Goal: Task Accomplishment & Management: Use online tool/utility

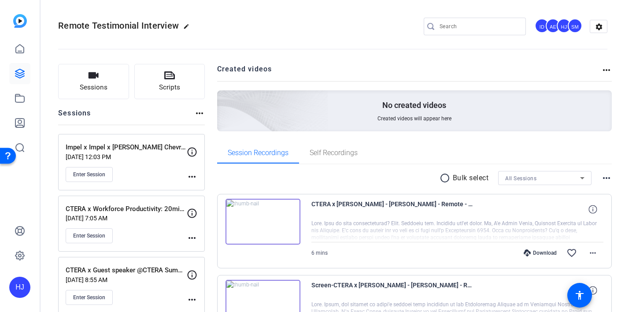
click at [456, 26] on input "Search" at bounding box center [479, 26] width 79 height 11
paste input "NINJIO LLC x Tep"
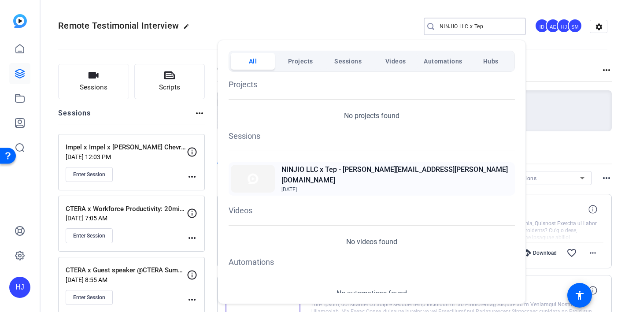
type input "NINJIO LLC x Tep"
click at [419, 185] on span "Aug 8, 2025" at bounding box center [397, 189] width 231 height 8
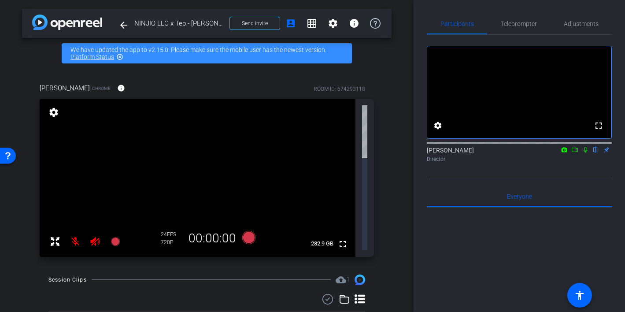
click at [93, 237] on icon at bounding box center [94, 241] width 9 height 9
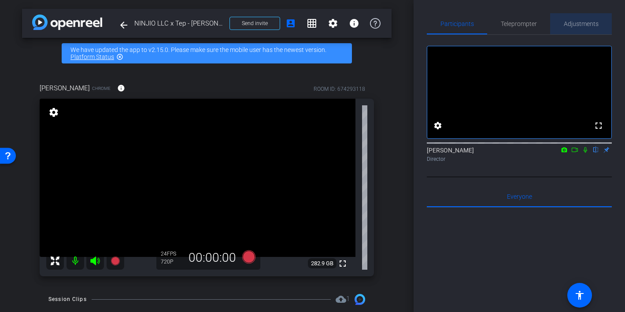
click at [583, 26] on span "Adjustments" at bounding box center [581, 24] width 35 height 6
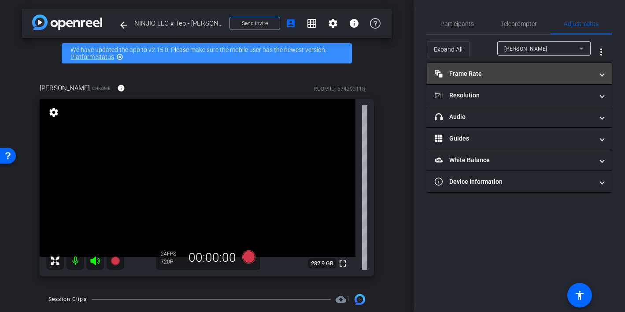
click at [530, 69] on mat-panel-title "Frame Rate Frame Rate" at bounding box center [514, 73] width 159 height 9
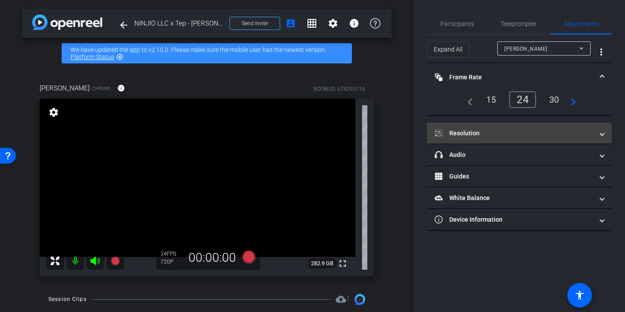
click at [508, 130] on mat-panel-title "Resolution" at bounding box center [514, 133] width 159 height 9
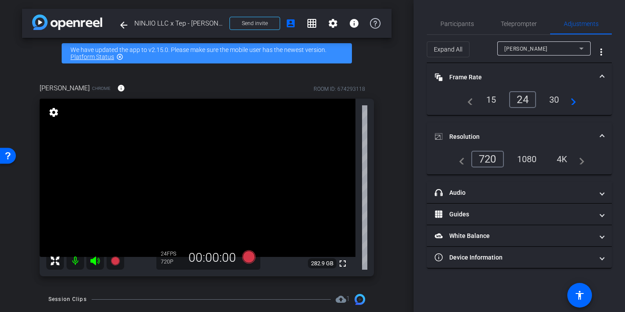
click at [541, 163] on div "1080" at bounding box center [527, 159] width 33 height 15
click at [261, 26] on span "Send invite" at bounding box center [255, 23] width 26 height 7
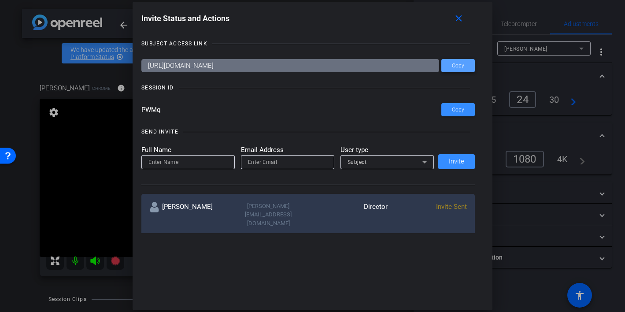
click at [456, 66] on span "Copy" at bounding box center [458, 66] width 12 height 7
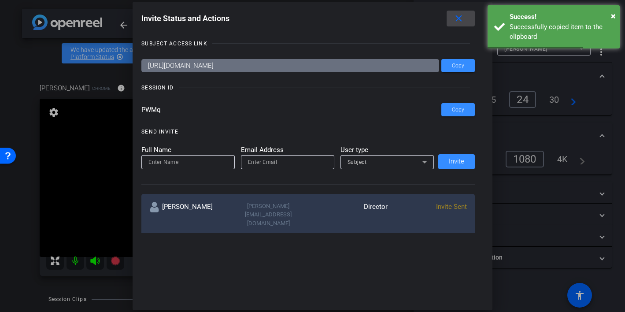
click at [462, 12] on span at bounding box center [461, 18] width 28 height 21
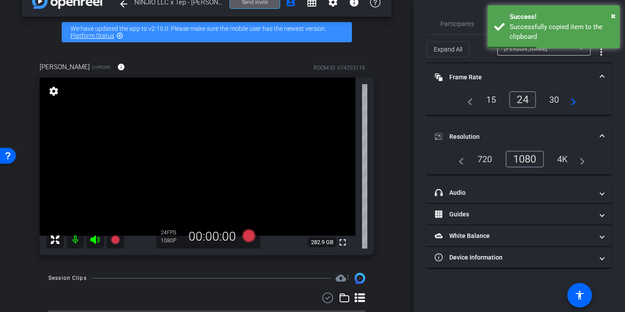
scroll to position [44, 0]
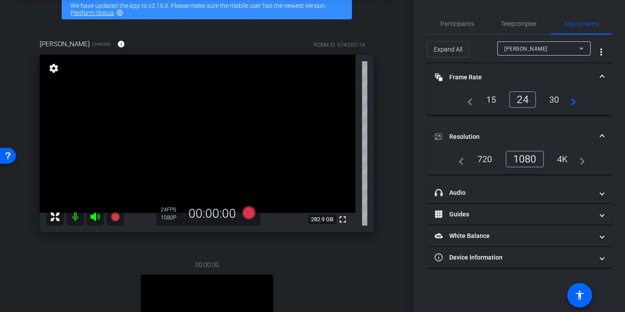
click at [77, 219] on mat-icon at bounding box center [76, 217] width 18 height 18
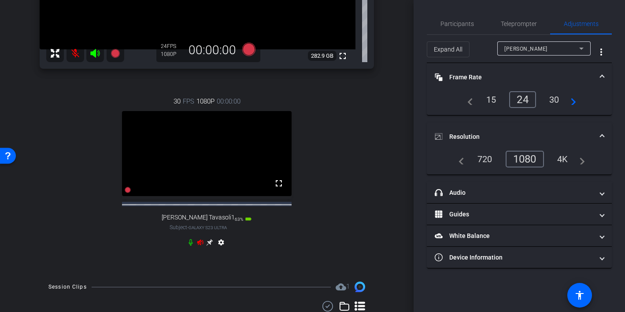
scroll to position [227, 0]
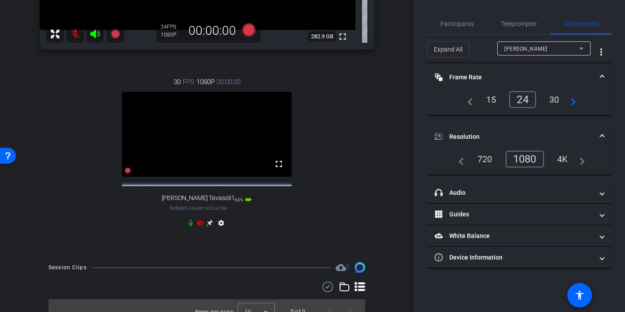
click at [200, 226] on icon at bounding box center [200, 223] width 6 height 6
click at [210, 226] on icon at bounding box center [210, 223] width 7 height 7
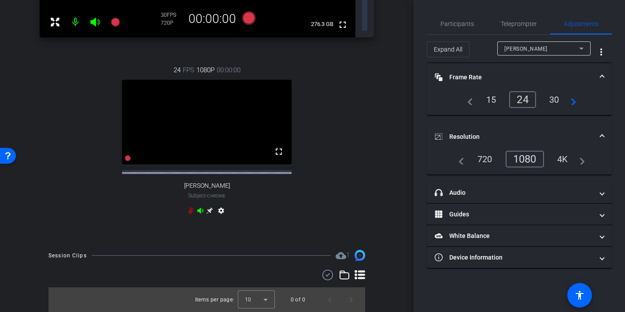
type input "1000"
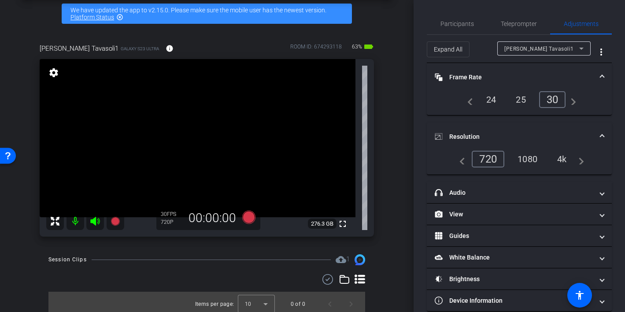
scroll to position [44, 0]
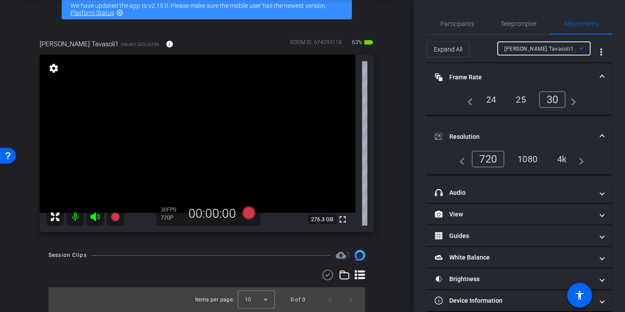
click at [534, 48] on span "Jennifer Tavasoli1" at bounding box center [539, 49] width 70 height 6
click at [492, 104] on div at bounding box center [312, 156] width 625 height 312
click at [531, 152] on div "1080" at bounding box center [527, 159] width 33 height 15
click at [467, 19] on span "Participants" at bounding box center [457, 23] width 33 height 21
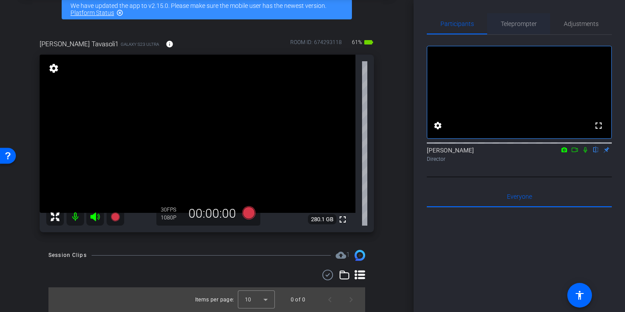
click at [521, 24] on span "Teleprompter" at bounding box center [519, 24] width 36 height 6
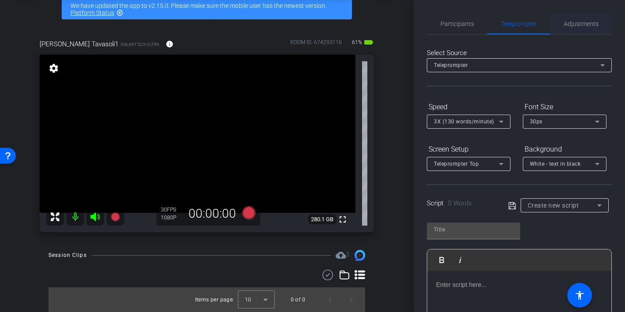
click at [578, 22] on span "Adjustments" at bounding box center [581, 24] width 35 height 6
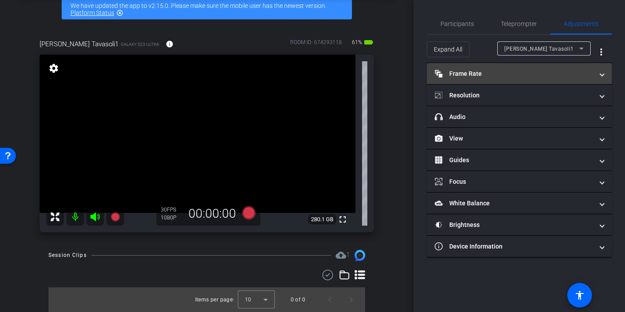
click at [497, 72] on mat-panel-title "Frame Rate Frame Rate" at bounding box center [514, 73] width 159 height 9
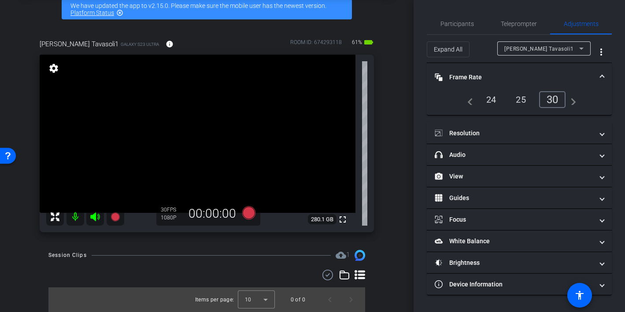
click at [493, 99] on div "24" at bounding box center [491, 99] width 23 height 15
click at [512, 23] on span "Teleprompter" at bounding box center [519, 24] width 36 height 6
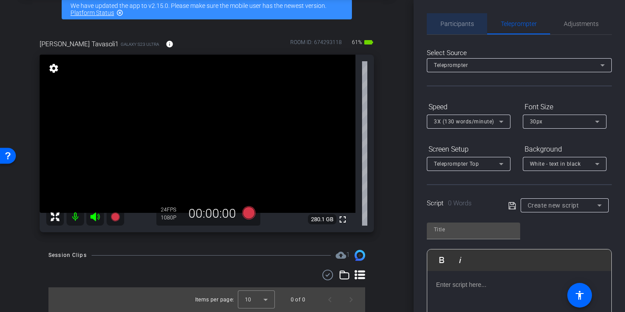
click at [458, 26] on span "Participants" at bounding box center [457, 24] width 33 height 6
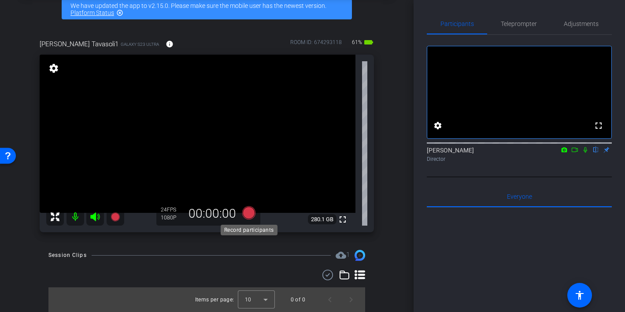
click at [246, 212] on icon at bounding box center [248, 212] width 13 height 13
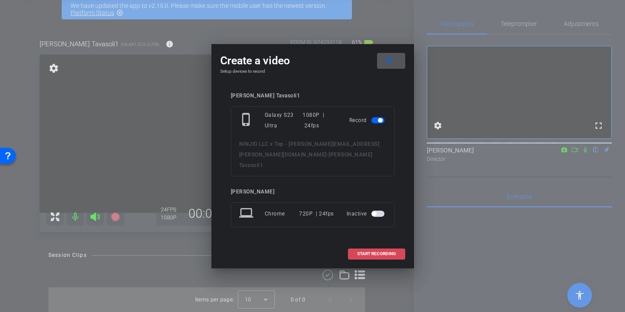
click at [373, 252] on span "START RECORDING" at bounding box center [376, 254] width 39 height 4
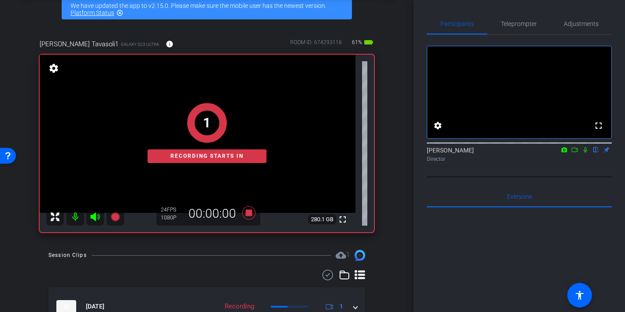
click at [584, 153] on icon at bounding box center [585, 150] width 7 height 6
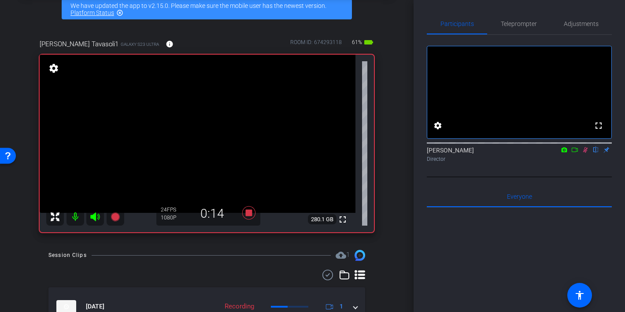
click at [584, 153] on icon at bounding box center [585, 150] width 5 height 6
click at [251, 211] on icon at bounding box center [248, 212] width 13 height 13
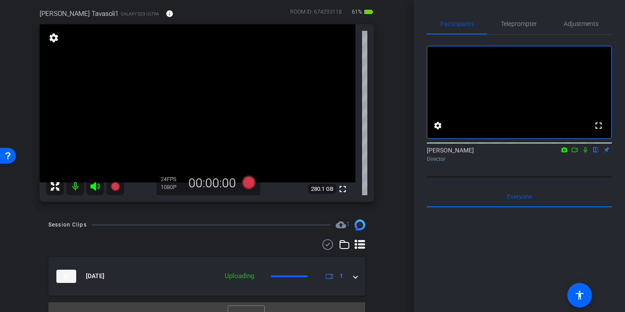
scroll to position [73, 0]
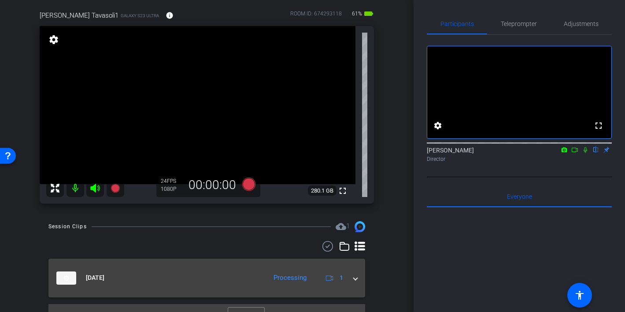
click at [356, 279] on span at bounding box center [356, 277] width 4 height 9
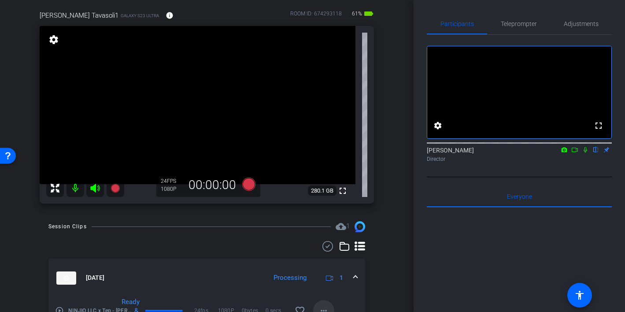
click at [323, 306] on mat-icon "more_horiz" at bounding box center [324, 310] width 11 height 11
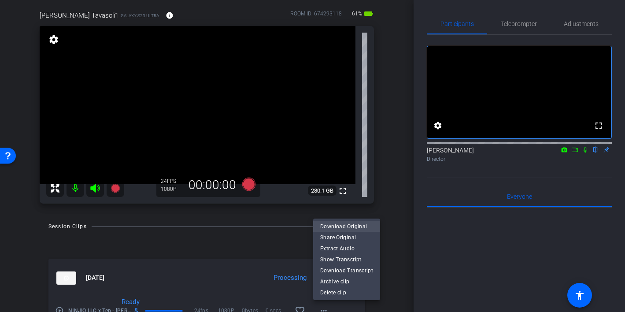
click at [336, 226] on span "Download Original" at bounding box center [346, 226] width 53 height 11
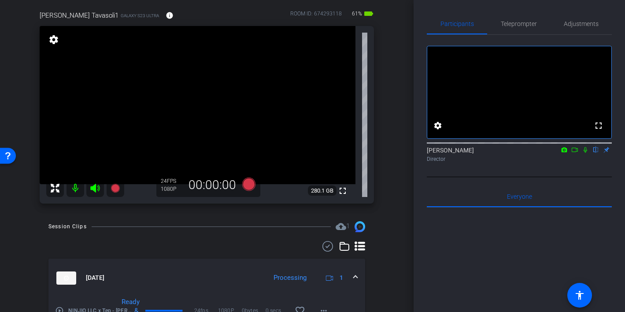
scroll to position [82, 0]
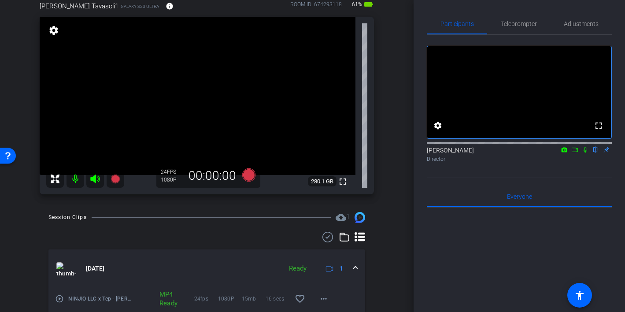
click at [94, 178] on icon at bounding box center [94, 178] width 9 height 9
click at [78, 181] on mat-icon at bounding box center [76, 179] width 18 height 18
click at [95, 181] on icon at bounding box center [95, 179] width 11 height 11
click at [74, 182] on mat-icon at bounding box center [76, 179] width 18 height 18
click at [248, 173] on icon at bounding box center [248, 174] width 13 height 13
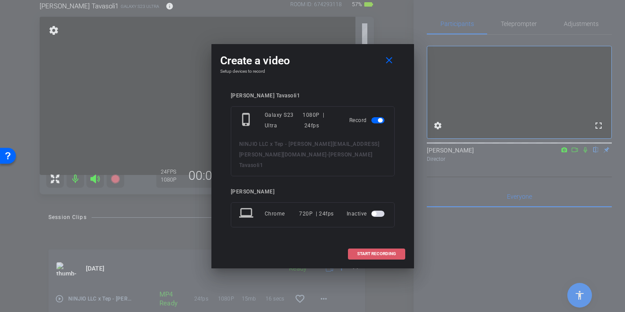
click at [371, 252] on span "START RECORDING" at bounding box center [376, 254] width 39 height 4
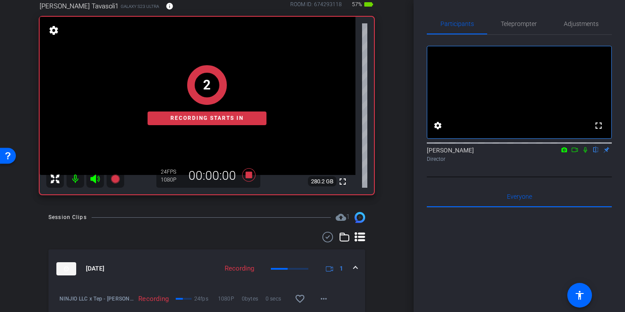
click at [573, 153] on icon at bounding box center [574, 150] width 7 height 6
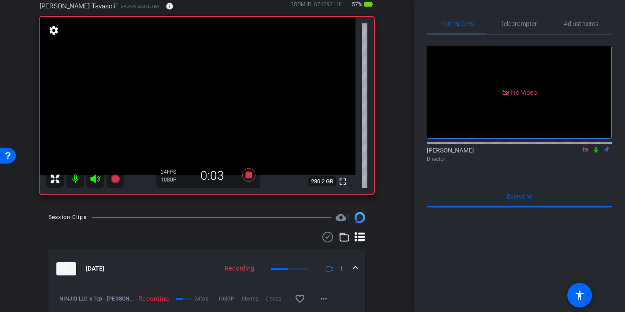
click at [597, 153] on icon at bounding box center [596, 150] width 4 height 6
click at [596, 153] on icon at bounding box center [596, 150] width 7 height 6
click at [597, 154] on mat-icon at bounding box center [596, 150] width 11 height 8
click at [596, 153] on icon at bounding box center [596, 150] width 7 height 6
click at [598, 153] on icon at bounding box center [596, 150] width 7 height 6
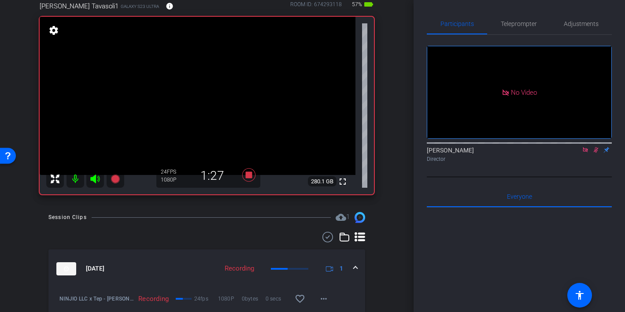
click at [596, 153] on icon at bounding box center [596, 150] width 5 height 6
click at [597, 153] on icon at bounding box center [596, 150] width 7 height 6
click at [597, 153] on icon at bounding box center [596, 150] width 5 height 6
click at [597, 153] on icon at bounding box center [596, 150] width 4 height 6
click at [597, 153] on icon at bounding box center [596, 150] width 5 height 6
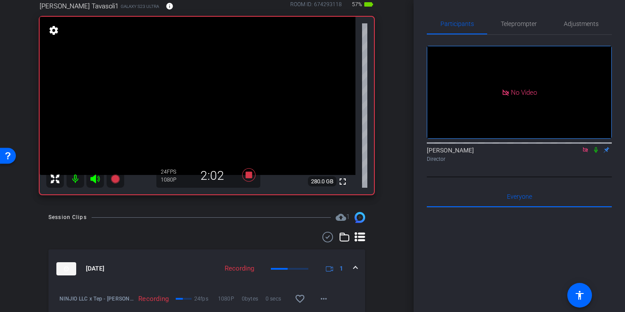
click at [596, 153] on icon at bounding box center [596, 150] width 4 height 6
click at [597, 153] on icon at bounding box center [596, 150] width 7 height 6
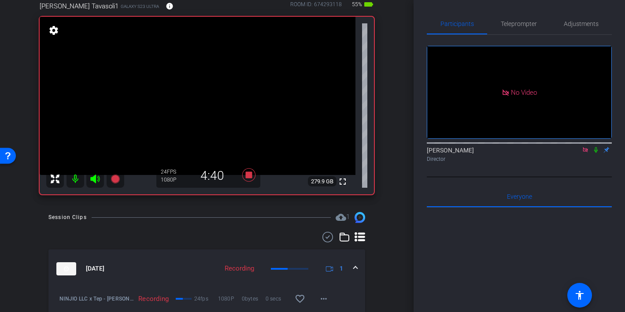
click at [597, 153] on icon at bounding box center [596, 150] width 7 height 6
click at [597, 153] on icon at bounding box center [596, 150] width 5 height 6
click at [595, 153] on icon at bounding box center [596, 150] width 4 height 6
click at [595, 153] on icon at bounding box center [596, 150] width 5 height 6
click at [596, 153] on icon at bounding box center [596, 150] width 7 height 6
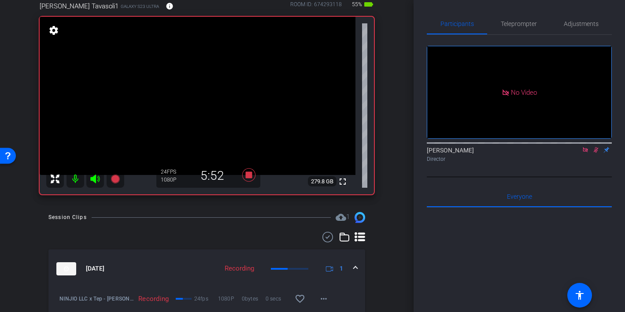
click at [596, 153] on icon at bounding box center [596, 150] width 7 height 6
click at [596, 153] on icon at bounding box center [596, 150] width 5 height 6
click at [597, 153] on icon at bounding box center [596, 150] width 7 height 6
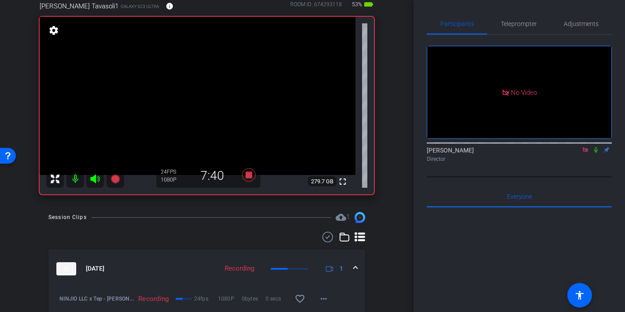
click at [595, 153] on icon at bounding box center [596, 150] width 7 height 6
click at [597, 153] on icon at bounding box center [596, 150] width 5 height 6
click at [597, 153] on icon at bounding box center [596, 150] width 7 height 6
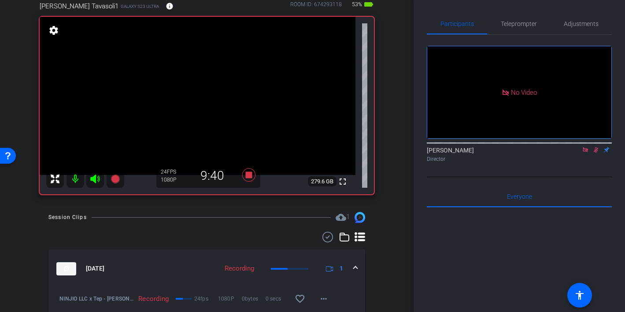
click at [596, 153] on icon at bounding box center [596, 150] width 7 height 6
click at [594, 153] on icon at bounding box center [596, 150] width 4 height 6
click at [597, 153] on icon at bounding box center [596, 150] width 5 height 6
click at [598, 154] on mat-icon at bounding box center [596, 150] width 11 height 8
click at [596, 153] on icon at bounding box center [596, 150] width 5 height 6
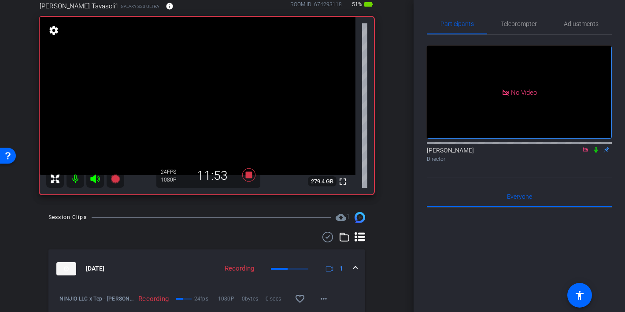
click at [597, 153] on icon at bounding box center [596, 150] width 7 height 6
click at [597, 153] on icon at bounding box center [596, 150] width 5 height 6
click at [596, 153] on icon at bounding box center [596, 150] width 7 height 6
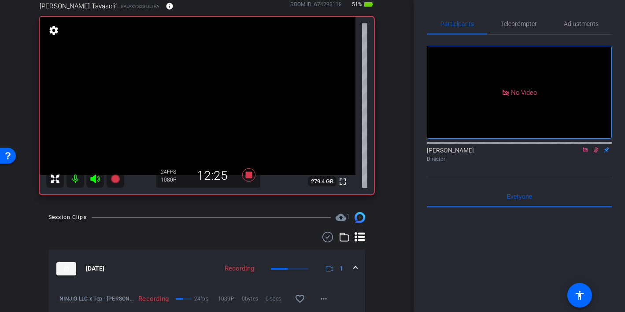
click at [596, 153] on icon at bounding box center [596, 150] width 7 height 6
click at [597, 153] on icon at bounding box center [596, 150] width 4 height 6
click at [595, 163] on div "Heather Jacoby Director" at bounding box center [519, 154] width 185 height 17
click at [595, 153] on icon at bounding box center [596, 150] width 7 height 6
click at [596, 153] on icon at bounding box center [596, 150] width 7 height 6
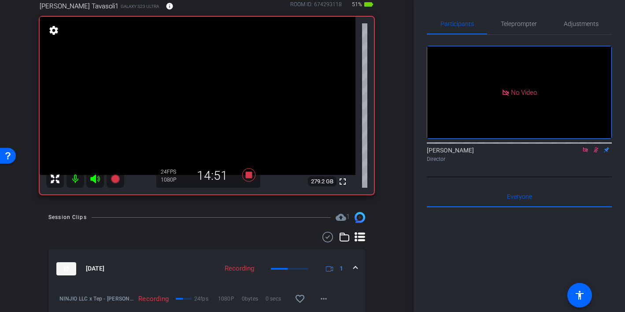
click at [597, 153] on icon at bounding box center [596, 150] width 5 height 6
click at [596, 163] on div "Heather Jacoby Director" at bounding box center [519, 154] width 185 height 17
click at [596, 153] on icon at bounding box center [596, 150] width 7 height 6
click at [595, 153] on icon at bounding box center [596, 150] width 7 height 6
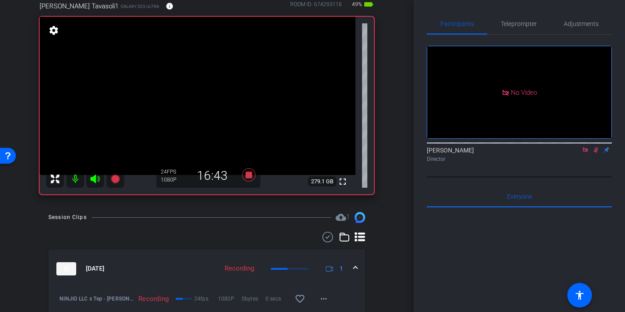
click at [595, 153] on icon at bounding box center [596, 150] width 7 height 6
click at [596, 153] on icon at bounding box center [596, 150] width 7 height 6
click at [595, 153] on icon at bounding box center [596, 150] width 7 height 6
click at [596, 153] on icon at bounding box center [596, 150] width 4 height 6
click at [595, 153] on icon at bounding box center [596, 150] width 5 height 6
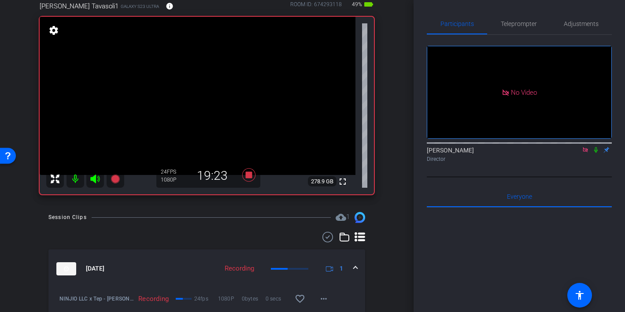
click at [596, 153] on icon at bounding box center [596, 150] width 7 height 6
click at [597, 153] on icon at bounding box center [596, 150] width 7 height 6
click at [595, 153] on icon at bounding box center [596, 150] width 4 height 6
click at [597, 153] on icon at bounding box center [596, 150] width 7 height 6
click at [597, 153] on icon at bounding box center [596, 150] width 4 height 6
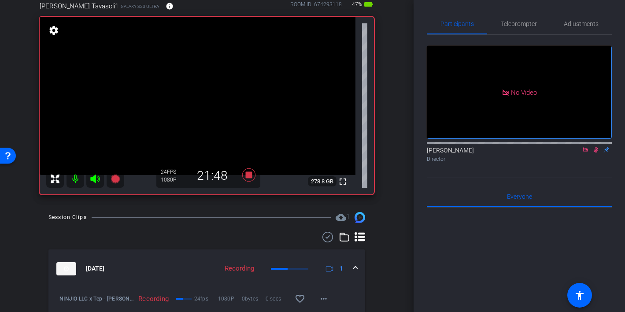
click at [596, 153] on icon at bounding box center [596, 150] width 5 height 6
click at [597, 153] on icon at bounding box center [596, 150] width 7 height 6
click at [597, 153] on icon at bounding box center [596, 150] width 5 height 6
click at [597, 153] on icon at bounding box center [596, 150] width 4 height 6
click at [596, 153] on icon at bounding box center [596, 150] width 7 height 6
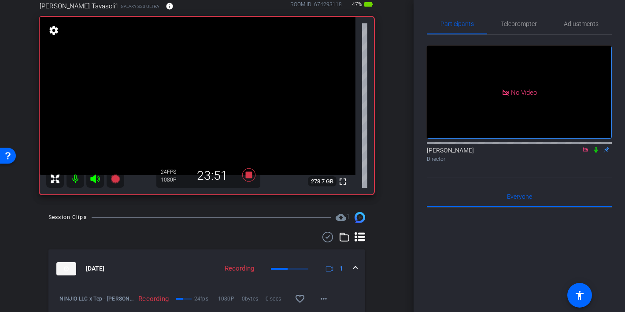
click at [594, 153] on icon at bounding box center [596, 150] width 7 height 6
click at [597, 153] on icon at bounding box center [596, 150] width 7 height 6
click at [596, 153] on icon at bounding box center [596, 150] width 7 height 6
click at [596, 153] on icon at bounding box center [596, 150] width 5 height 6
click at [595, 153] on icon at bounding box center [596, 150] width 4 height 6
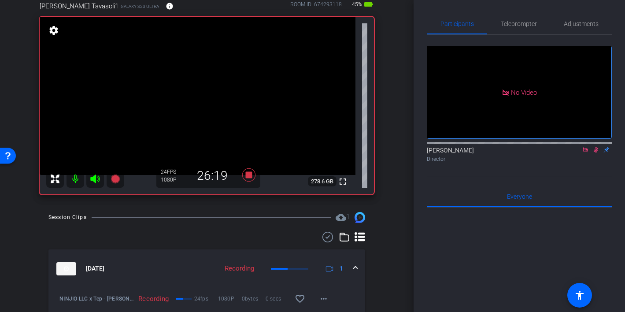
click at [596, 153] on icon at bounding box center [596, 150] width 7 height 6
click at [595, 153] on icon at bounding box center [596, 150] width 5 height 6
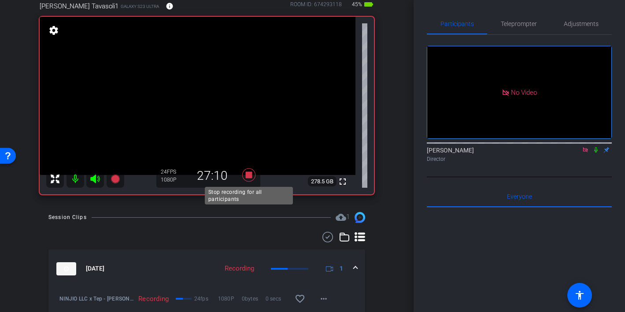
click at [250, 173] on icon at bounding box center [248, 174] width 13 height 13
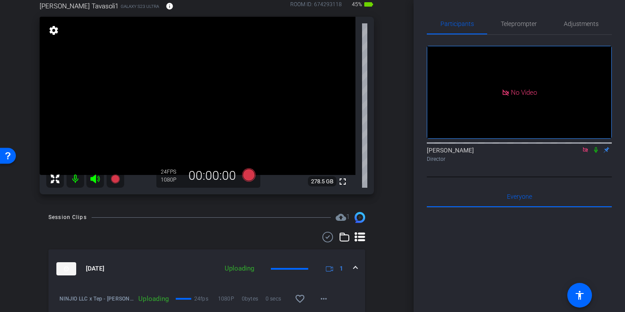
click at [587, 152] on icon at bounding box center [585, 149] width 5 height 5
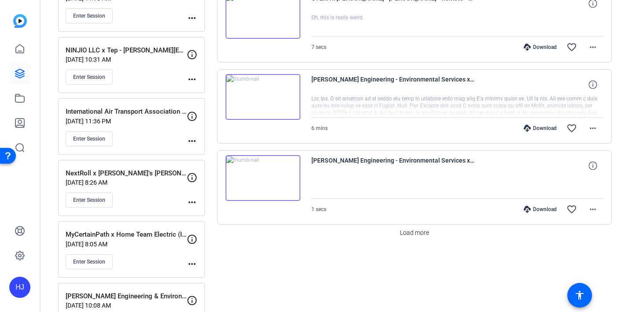
scroll to position [816, 0]
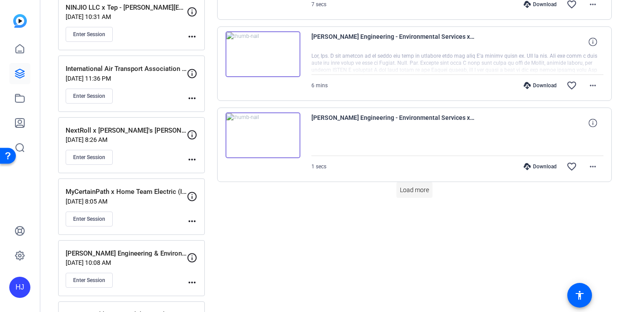
click at [414, 193] on span "Load more" at bounding box center [414, 189] width 29 height 9
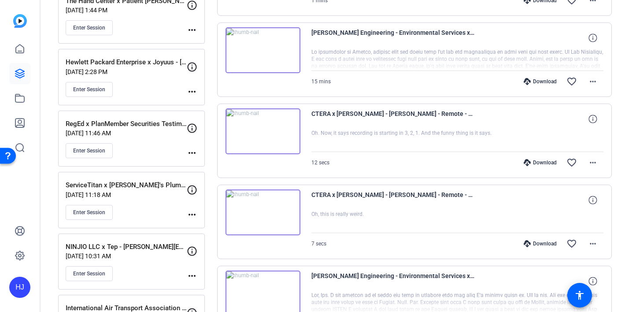
scroll to position [576, 0]
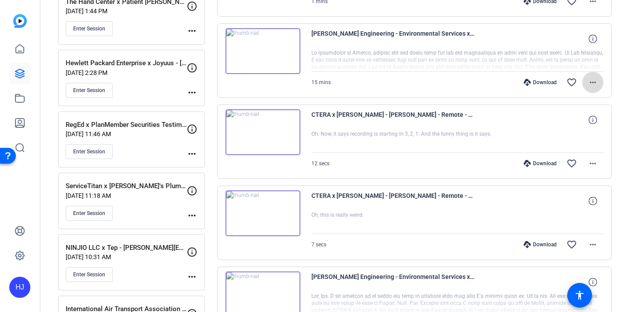
click at [587, 82] on span at bounding box center [592, 82] width 21 height 21
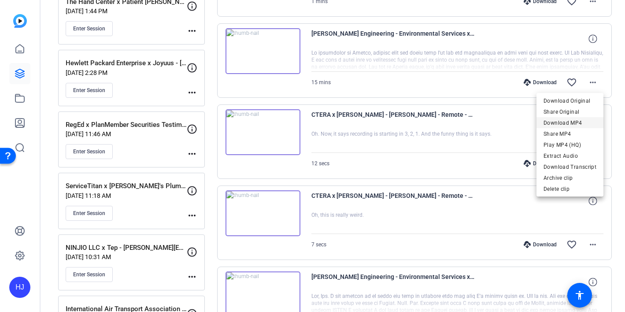
click at [569, 122] on span "Download MP4" at bounding box center [570, 123] width 53 height 11
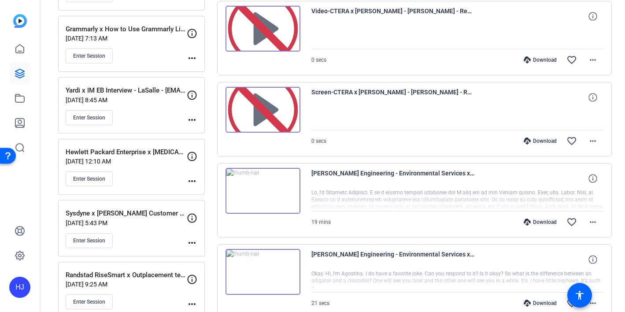
scroll to position [1429, 0]
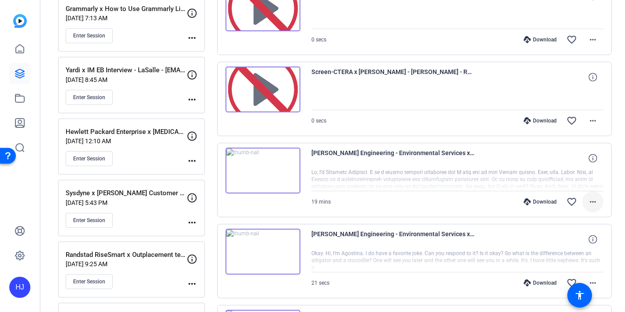
click at [589, 203] on mat-icon "more_horiz" at bounding box center [593, 201] width 11 height 11
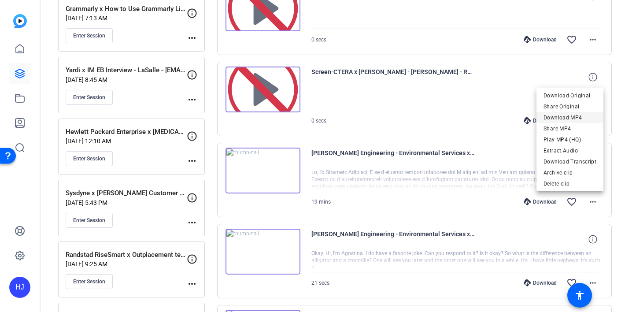
click at [580, 119] on span "Download MP4" at bounding box center [570, 117] width 53 height 11
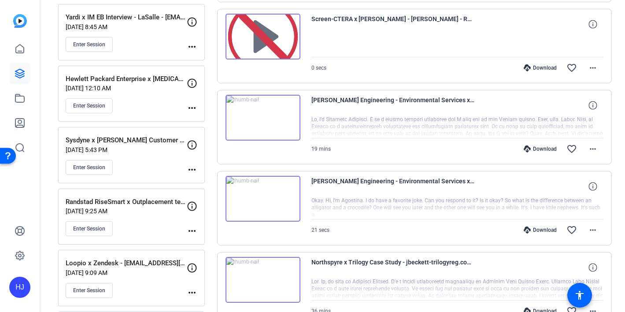
scroll to position [1482, 0]
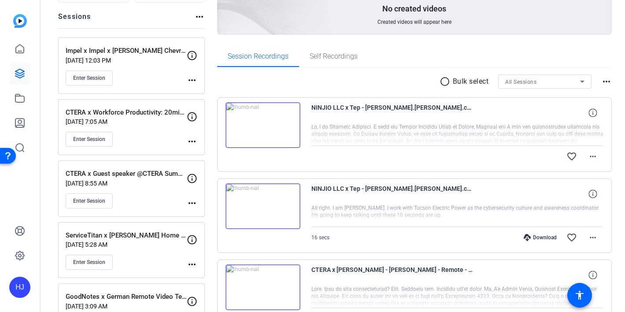
scroll to position [107, 0]
